Goal: Information Seeking & Learning: Learn about a topic

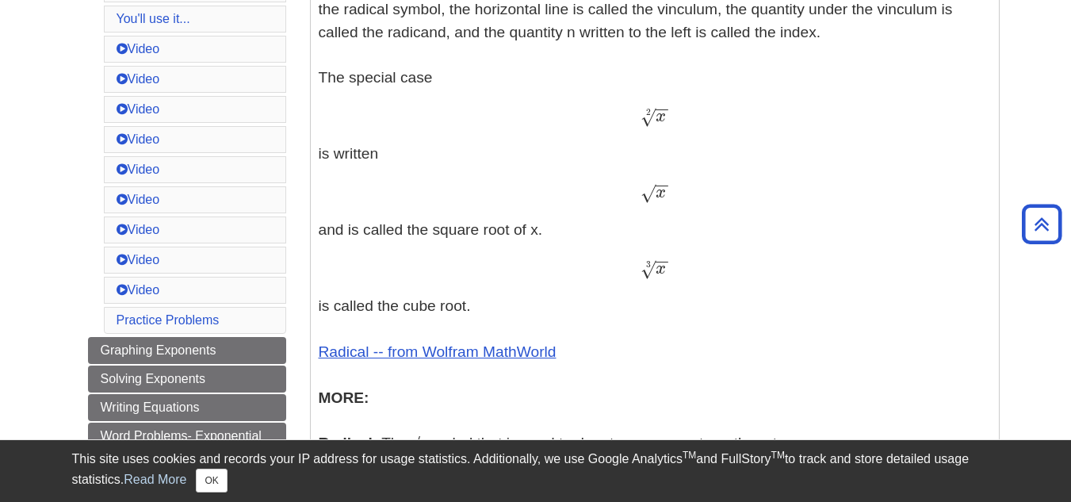
scroll to position [665, 0]
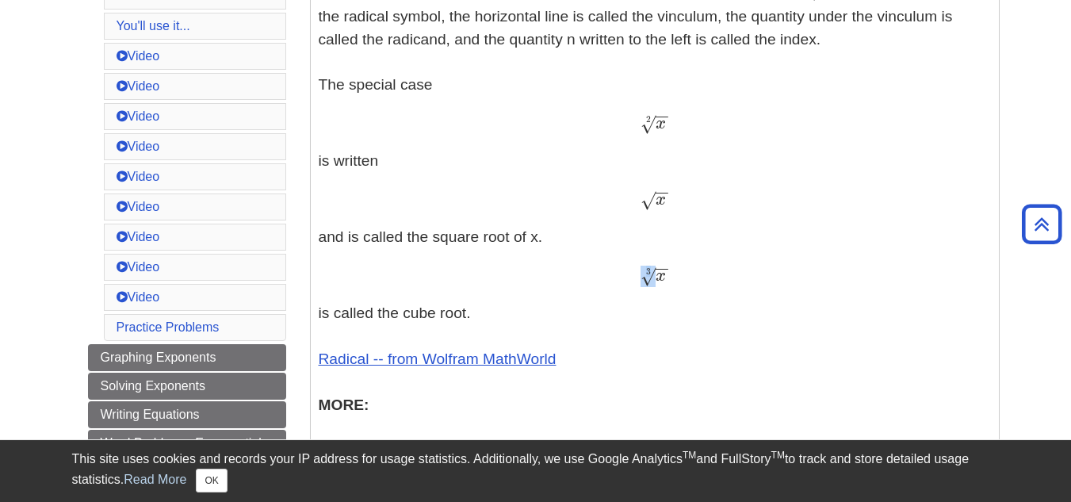
drag, startPoint x: 672, startPoint y: 272, endPoint x: 642, endPoint y: 278, distance: 30.8
click at [642, 278] on div "x − − √ 3 x 3" at bounding box center [655, 275] width 672 height 23
click at [642, 278] on span "√" at bounding box center [648, 276] width 15 height 21
drag, startPoint x: 643, startPoint y: 276, endPoint x: 670, endPoint y: 276, distance: 27.0
click at [670, 276] on div "x − − √ 3 x 3" at bounding box center [655, 275] width 672 height 23
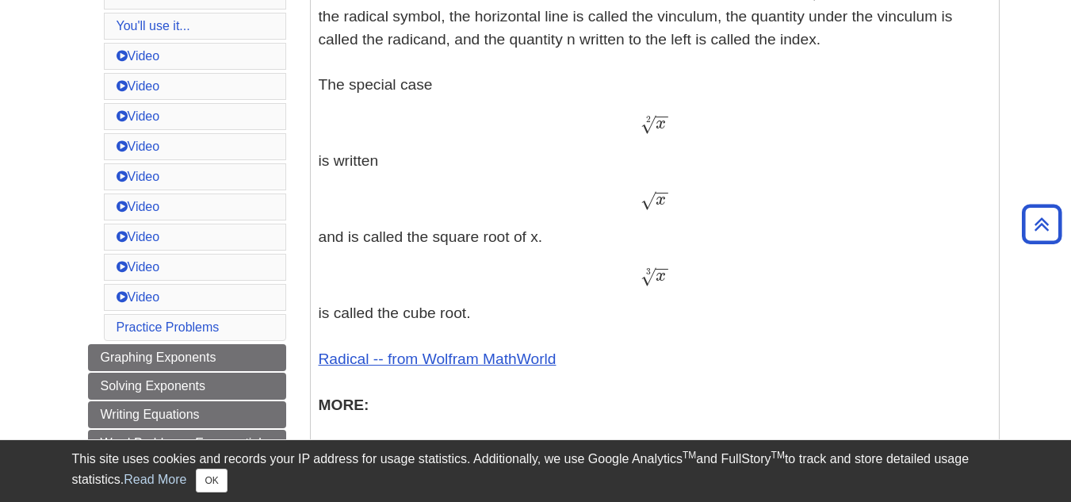
click at [670, 276] on div "x − − √ 3 x 3" at bounding box center [655, 275] width 672 height 23
drag, startPoint x: 694, startPoint y: 307, endPoint x: 670, endPoint y: 268, distance: 46.0
click at [670, 268] on p "Exponents - An exponent is the power p in an expression of the form a p a p The…" at bounding box center [655, 203] width 672 height 882
click at [671, 269] on div "x − − √ 3 x 3" at bounding box center [655, 275] width 672 height 23
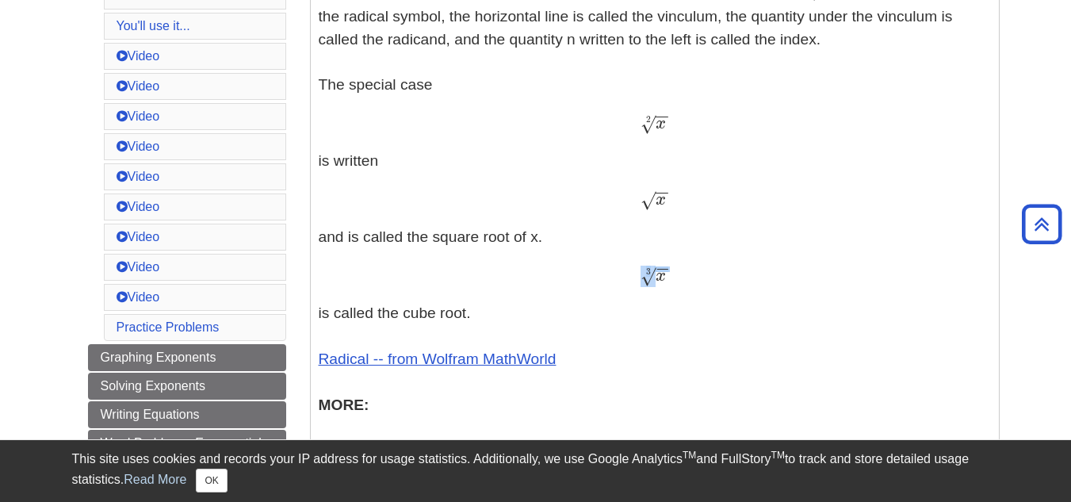
drag, startPoint x: 698, startPoint y: 283, endPoint x: 664, endPoint y: 275, distance: 35.0
click at [664, 275] on div "x − − √ 3 x 3" at bounding box center [655, 275] width 672 height 23
click at [670, 279] on div "x − − √ 3 x 3" at bounding box center [655, 275] width 672 height 23
drag, startPoint x: 673, startPoint y: 281, endPoint x: 664, endPoint y: 274, distance: 11.9
click at [664, 274] on div "x − − √ 3 x 3" at bounding box center [655, 275] width 672 height 23
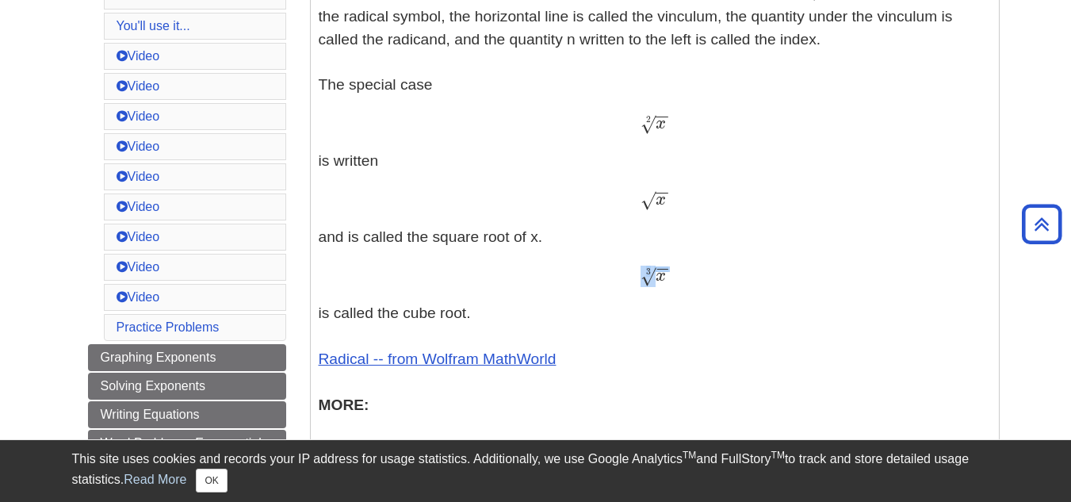
copy span "− − √ 3"
